Goal: Information Seeking & Learning: Learn about a topic

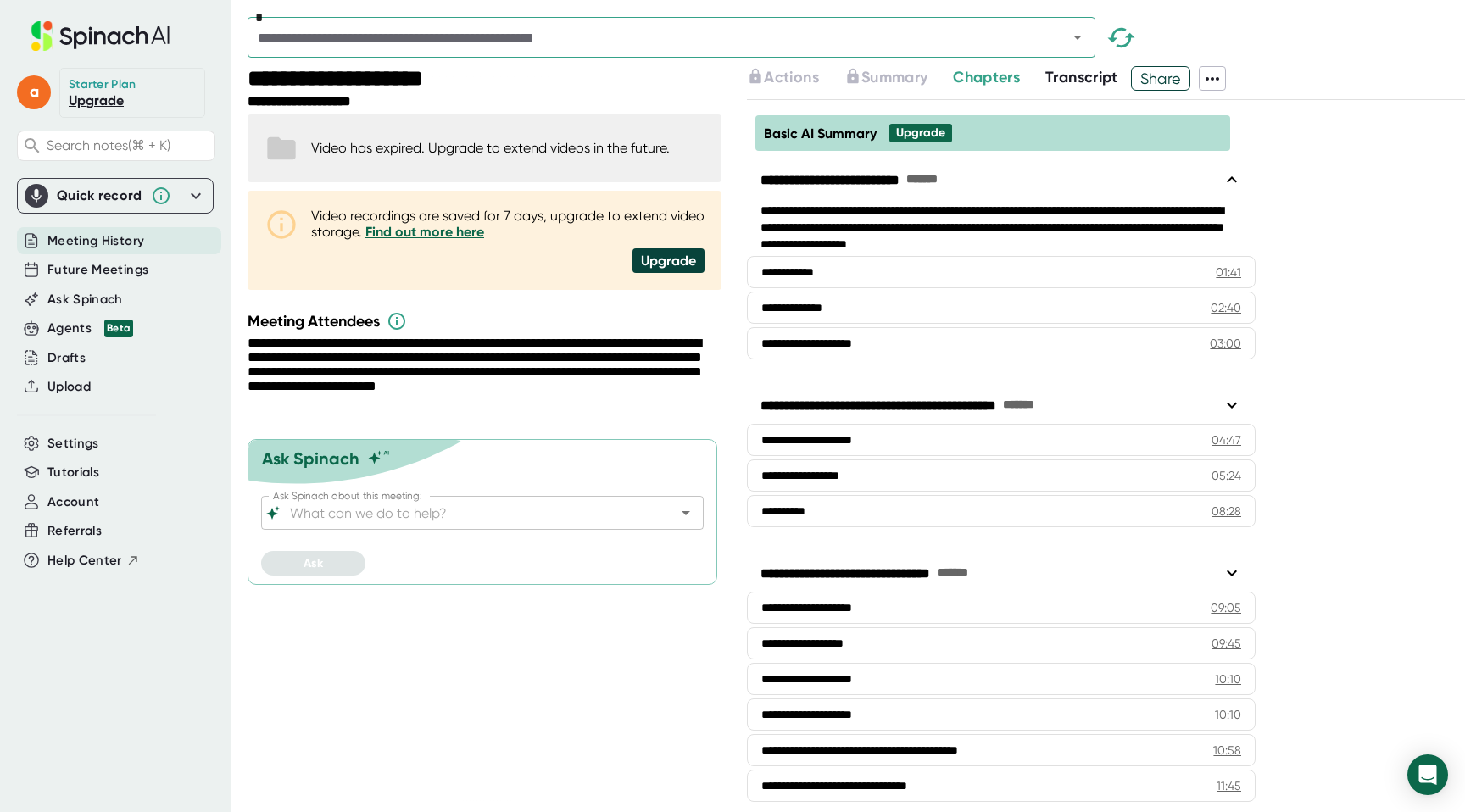
click at [109, 241] on span "Meeting History" at bounding box center [96, 240] width 97 height 19
click at [1064, 18] on div "*" at bounding box center [671, 37] width 848 height 41
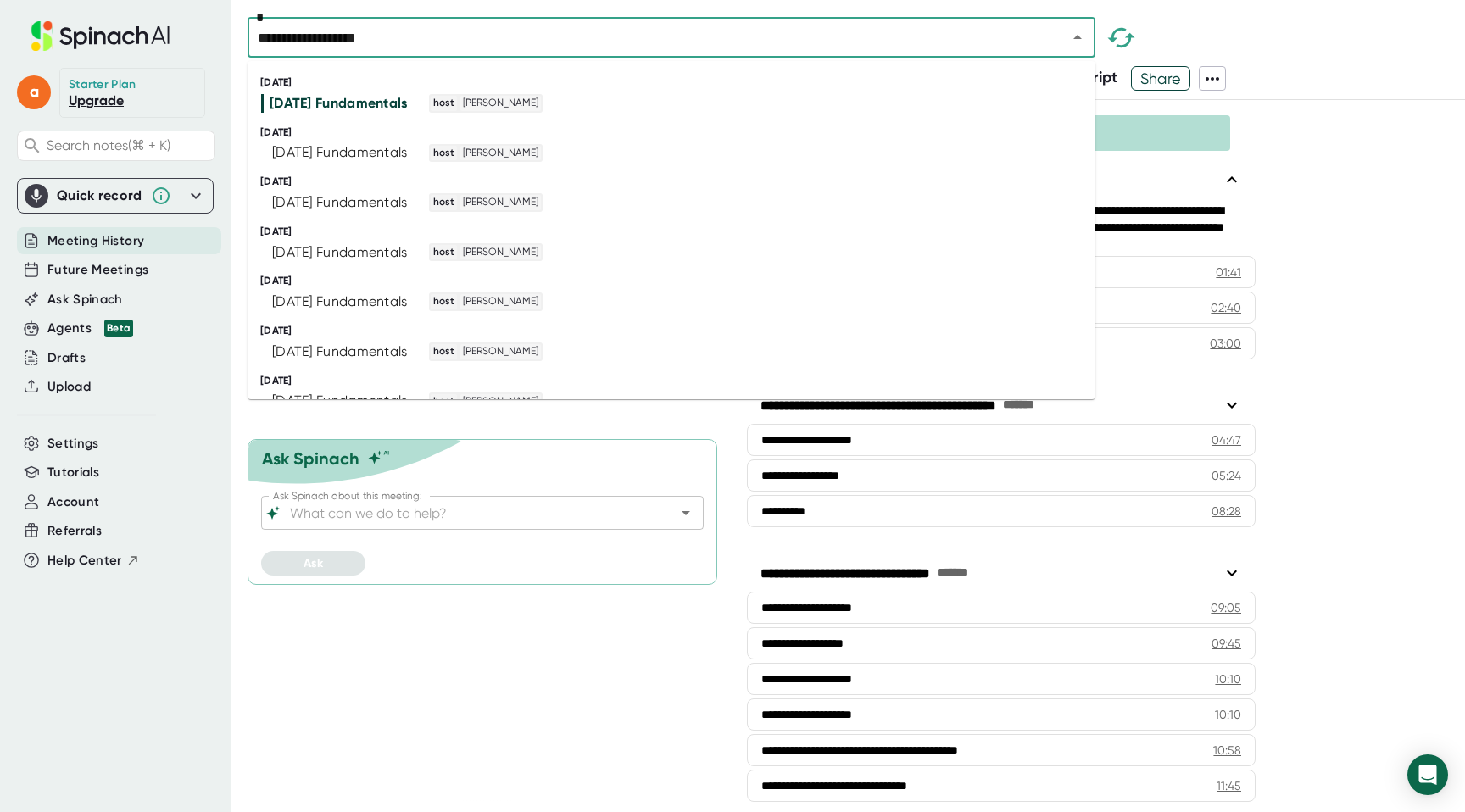
type input "**********"
